Goal: Check status: Check status

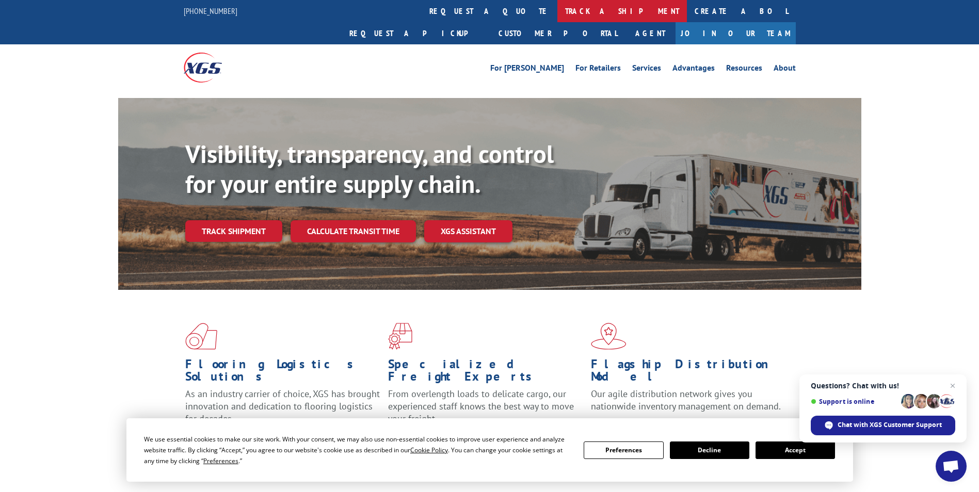
click at [557, 15] on link "track a shipment" at bounding box center [622, 11] width 130 height 22
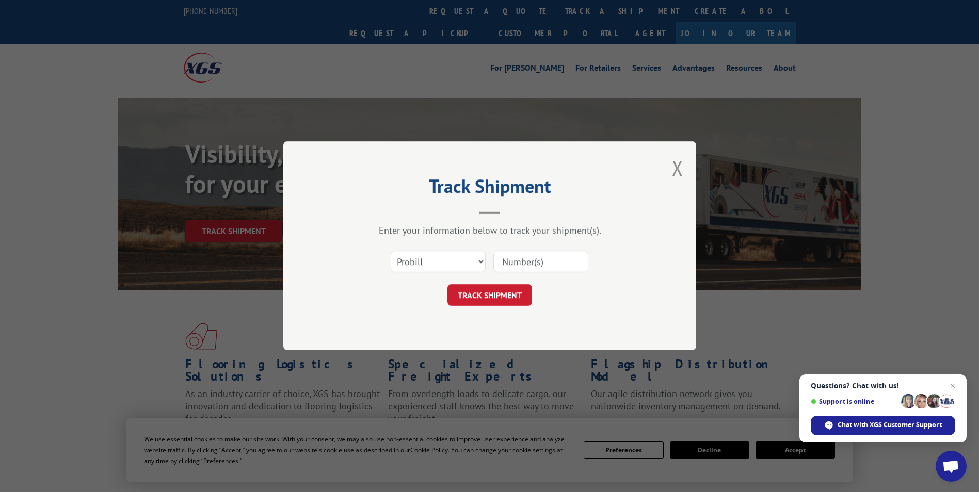
click at [554, 266] on input at bounding box center [540, 262] width 95 height 22
paste input "477645655901"
type input "477645655901"
click at [521, 292] on button "TRACK SHIPMENT" at bounding box center [489, 296] width 85 height 22
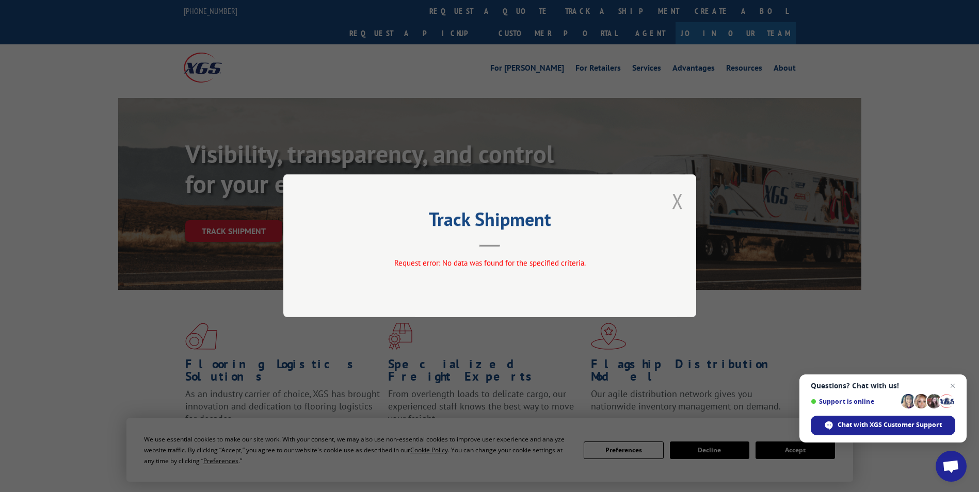
click at [683, 206] on button "Close modal" at bounding box center [677, 200] width 11 height 27
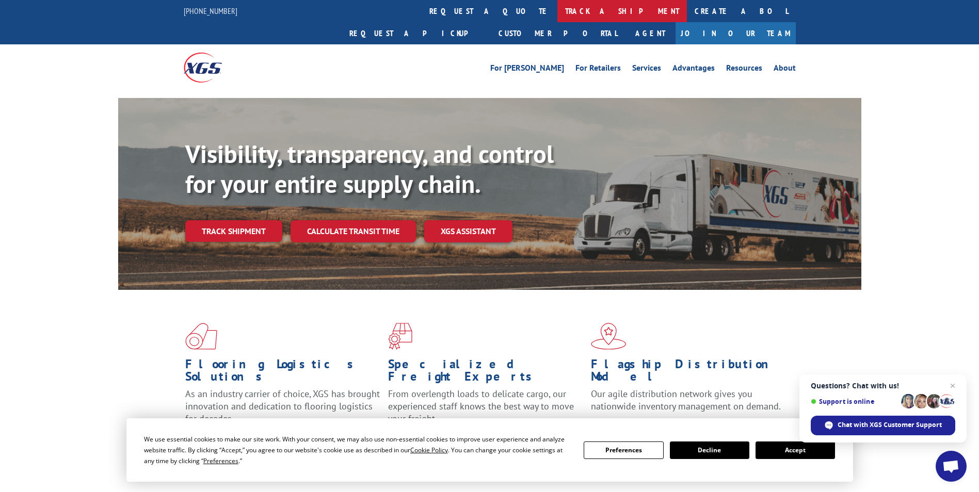
click at [557, 20] on link "track a shipment" at bounding box center [622, 11] width 130 height 22
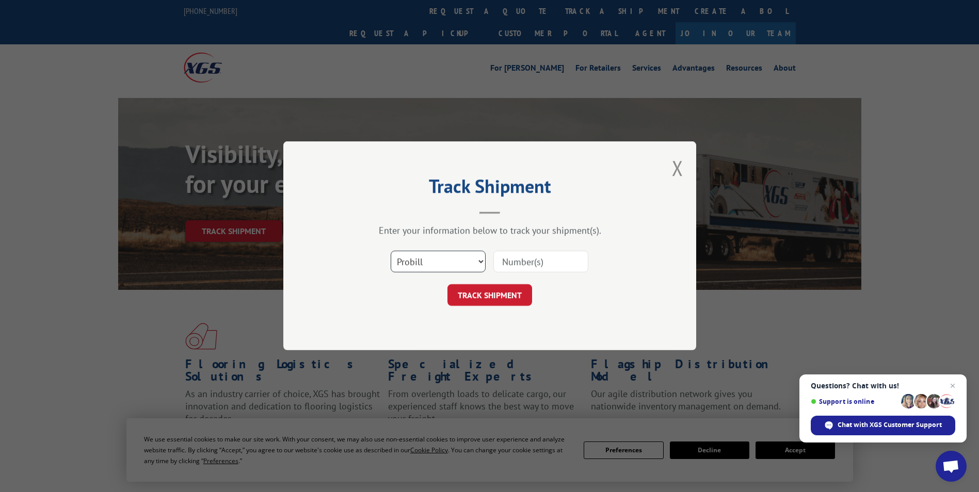
click at [442, 266] on select "Select category... Probill BOL PO" at bounding box center [438, 262] width 95 height 22
select select "bol"
click at [391, 251] on select "Select category... Probill BOL PO" at bounding box center [438, 262] width 95 height 22
click at [548, 262] on input at bounding box center [540, 262] width 95 height 22
paste input "477645655901"
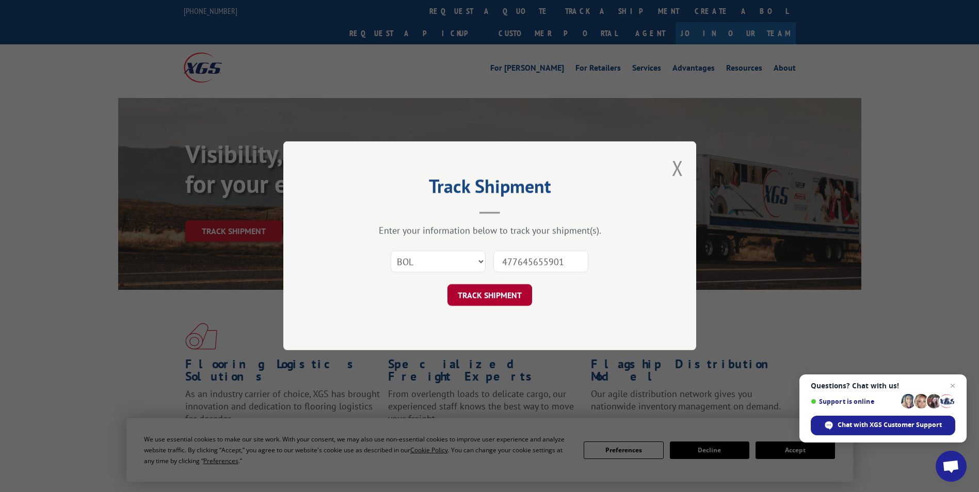
type input "477645655901"
click at [499, 285] on button "TRACK SHIPMENT" at bounding box center [489, 296] width 85 height 22
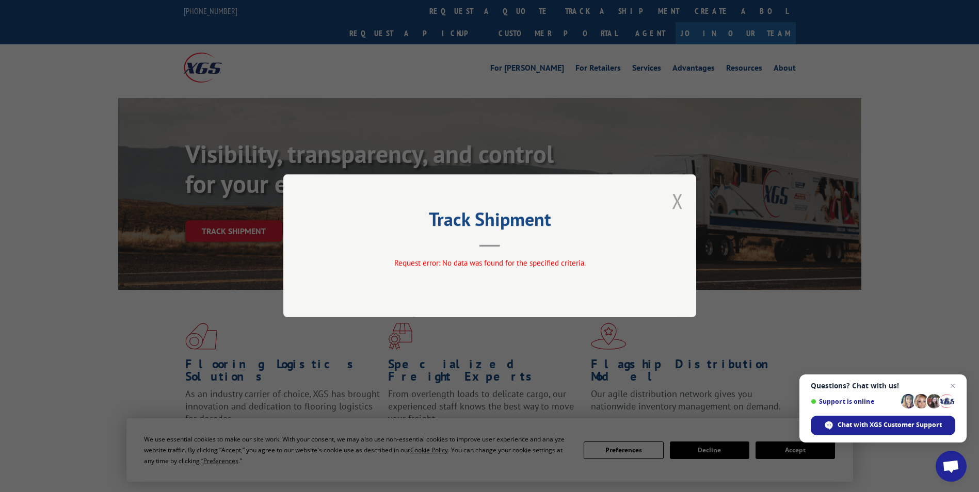
click at [680, 206] on button "Close modal" at bounding box center [677, 200] width 11 height 27
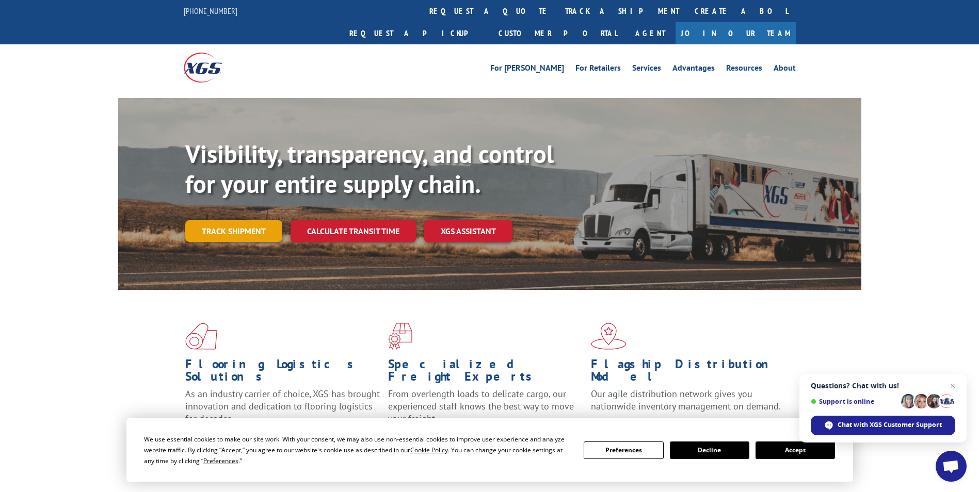
click at [207, 220] on link "Track shipment" at bounding box center [233, 231] width 97 height 22
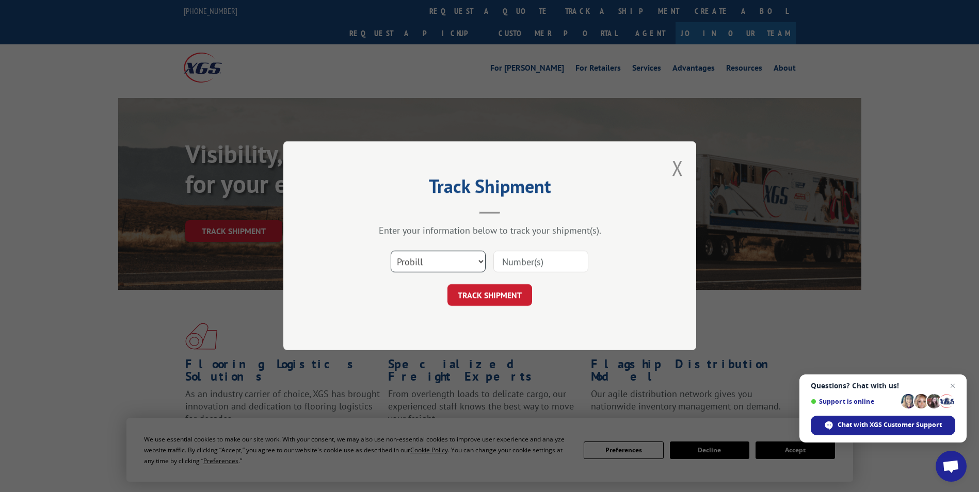
click at [415, 257] on select "Select category... Probill BOL PO" at bounding box center [438, 262] width 95 height 22
select select "po"
click at [391, 251] on select "Select category... Probill BOL PO" at bounding box center [438, 262] width 95 height 22
click at [520, 264] on input at bounding box center [540, 262] width 95 height 22
type input "43710"
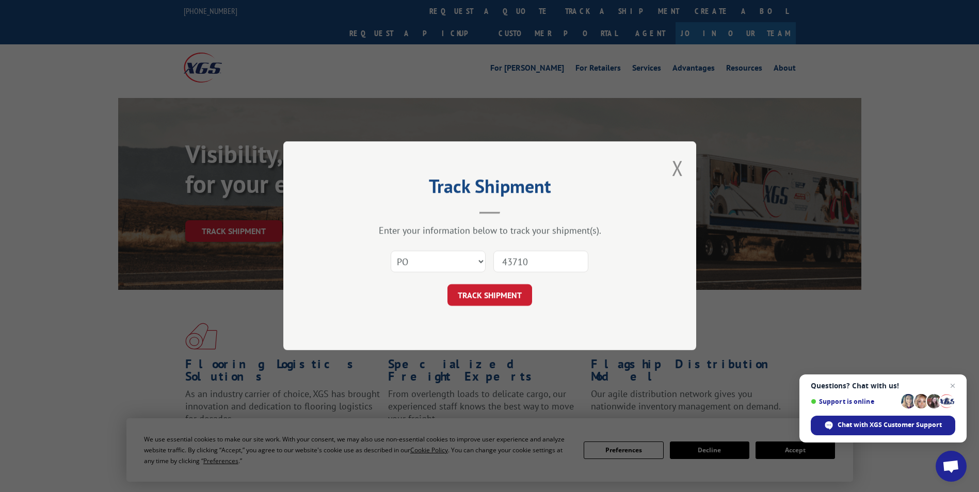
click button "TRACK SHIPMENT" at bounding box center [489, 296] width 85 height 22
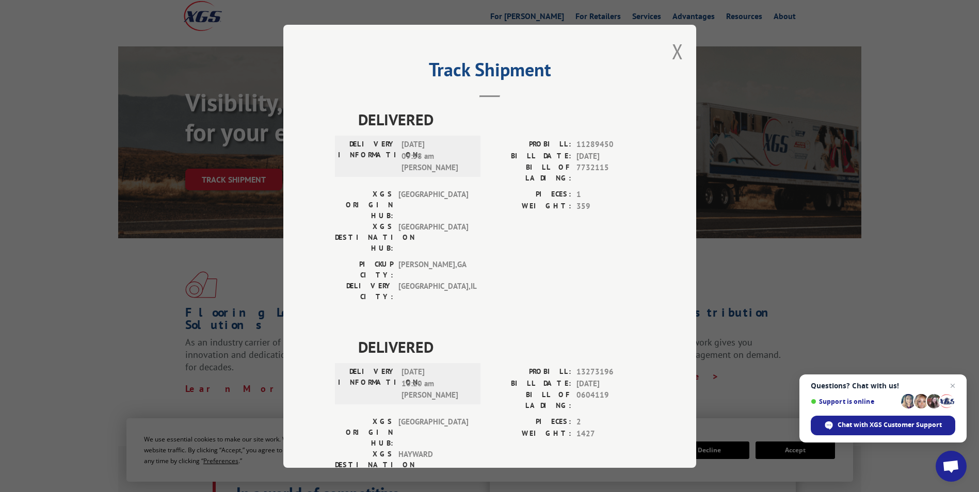
click at [825, 261] on div "Track Shipment DELIVERED DELIVERY INFORMATION: [DATE] 09:58 am [PERSON_NAME]: 1…" at bounding box center [489, 246] width 979 height 492
click at [676, 48] on button "Close modal" at bounding box center [677, 51] width 11 height 27
